Goal: Navigation & Orientation: Understand site structure

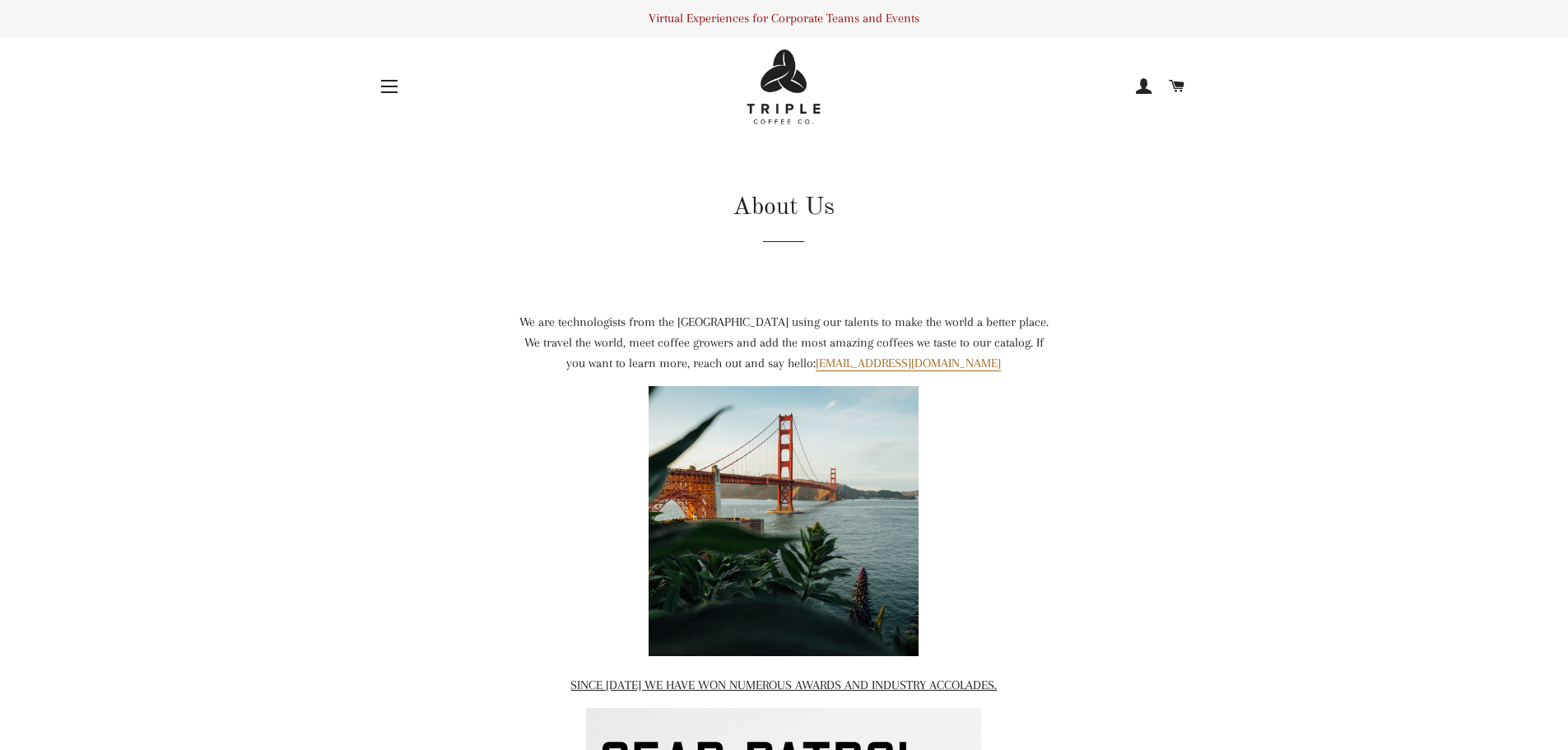
click at [392, 81] on span "button" at bounding box center [389, 81] width 17 height 2
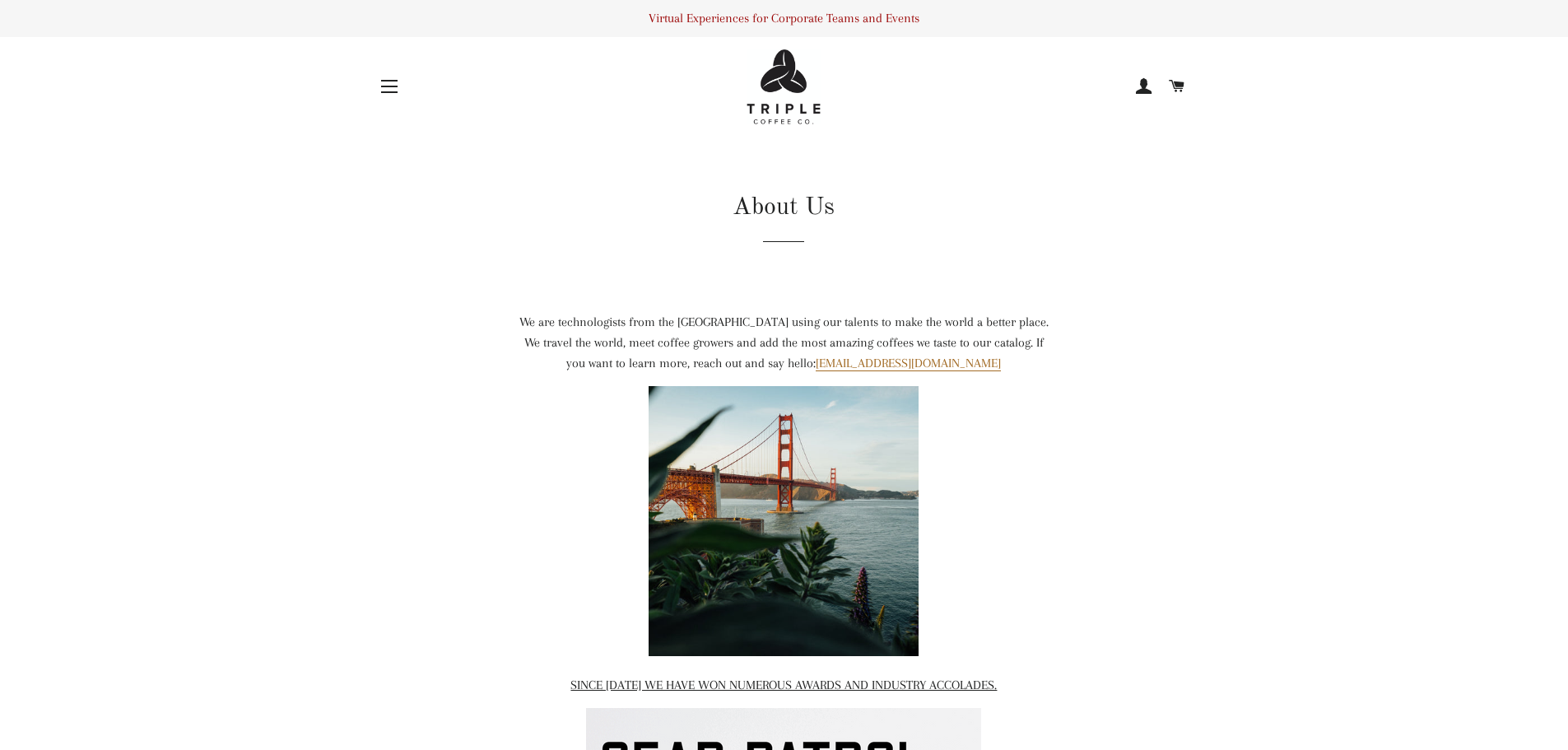
click at [393, 91] on span "button" at bounding box center [389, 92] width 17 height 2
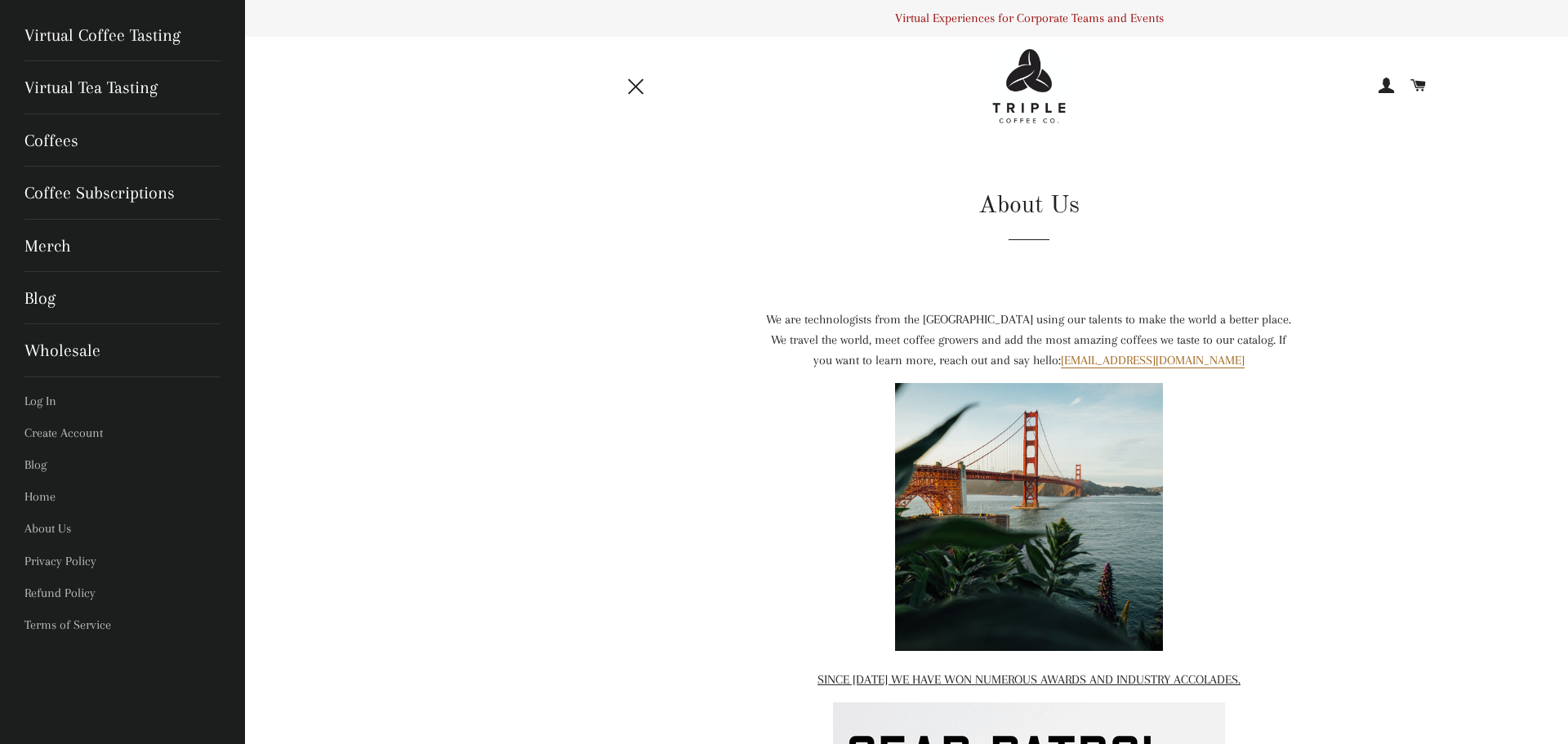
click at [1014, 82] on img at bounding box center [1028, 86] width 73 height 74
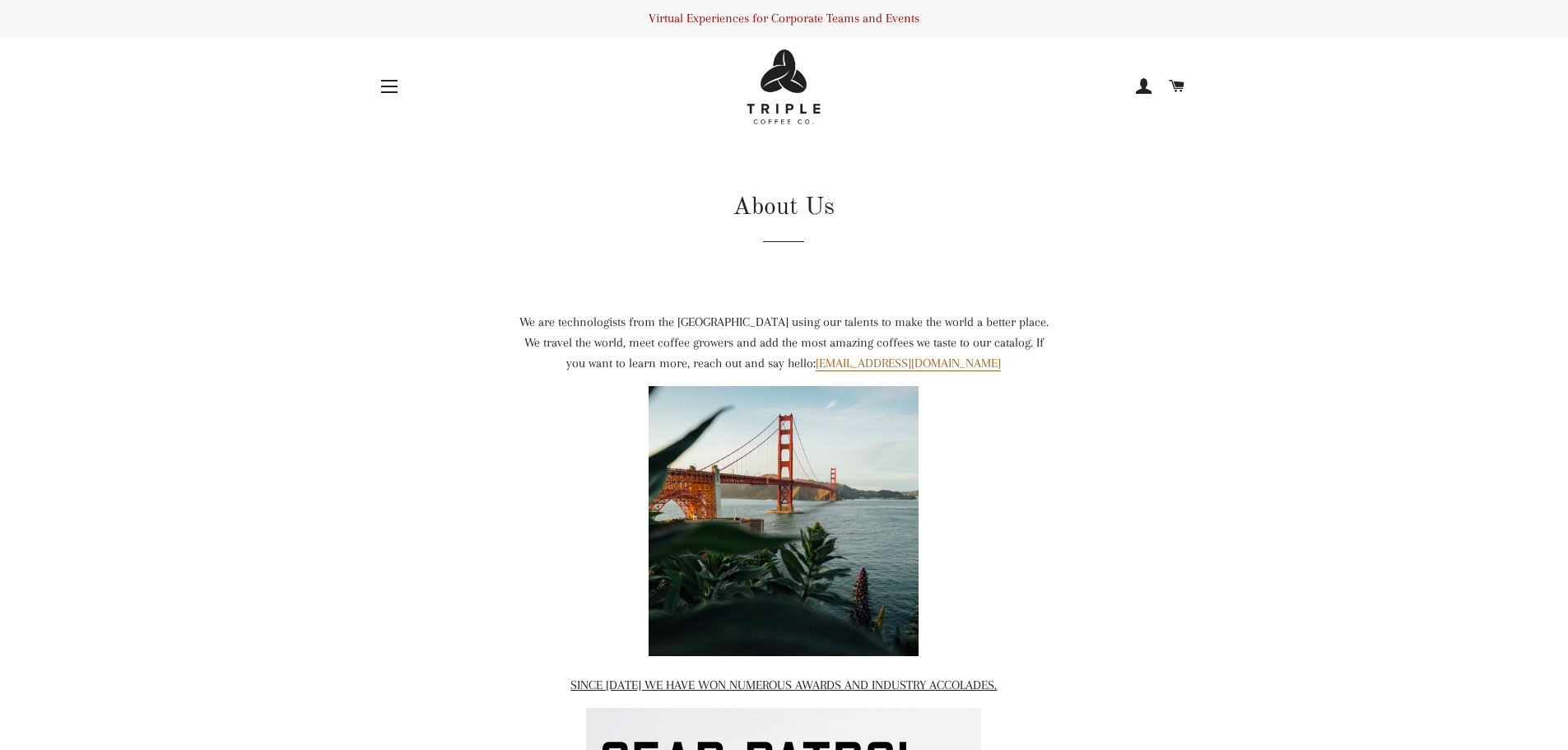
click at [784, 79] on img at bounding box center [783, 87] width 74 height 75
